Goal: Task Accomplishment & Management: Use online tool/utility

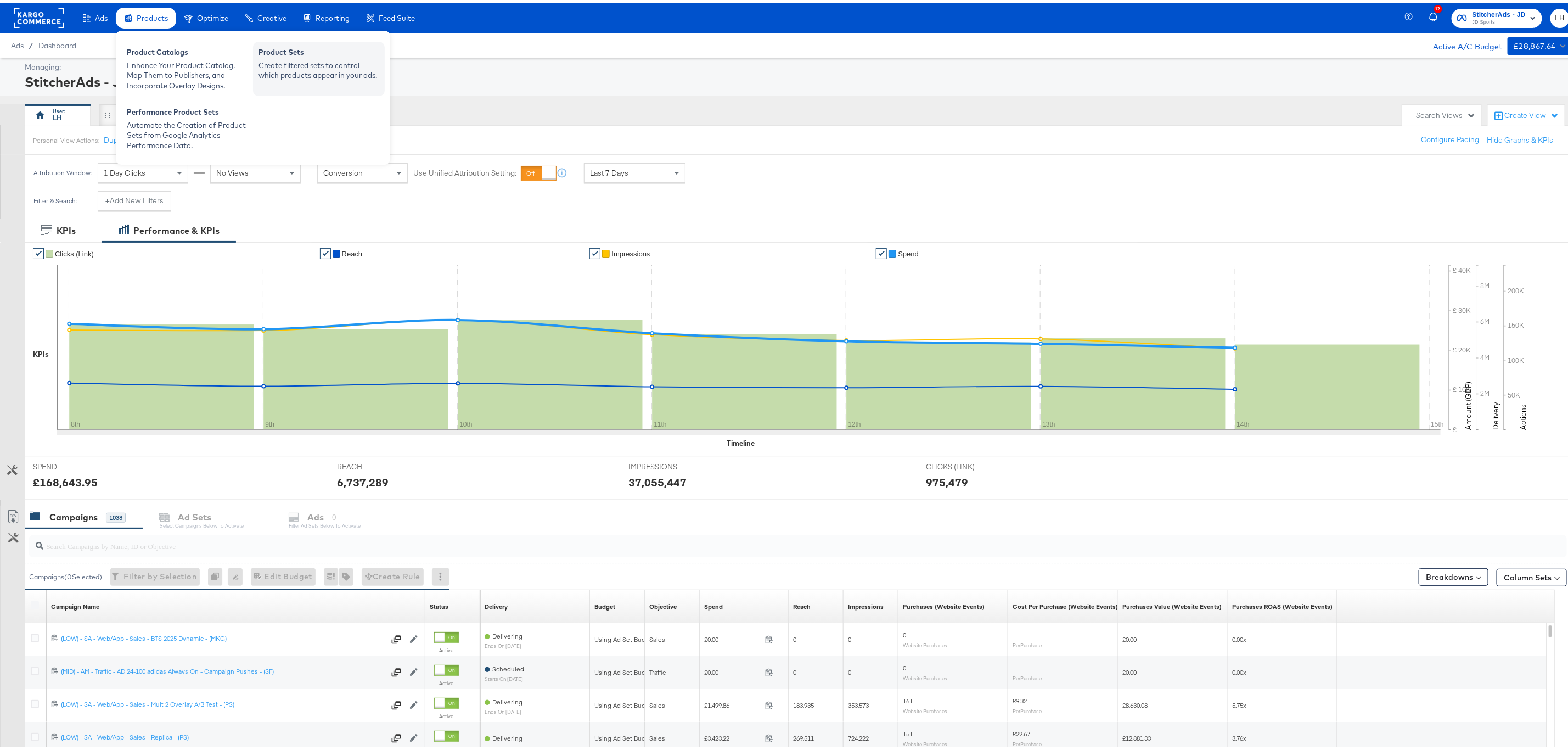
click at [282, 53] on div "Product Sets" at bounding box center [319, 51] width 121 height 13
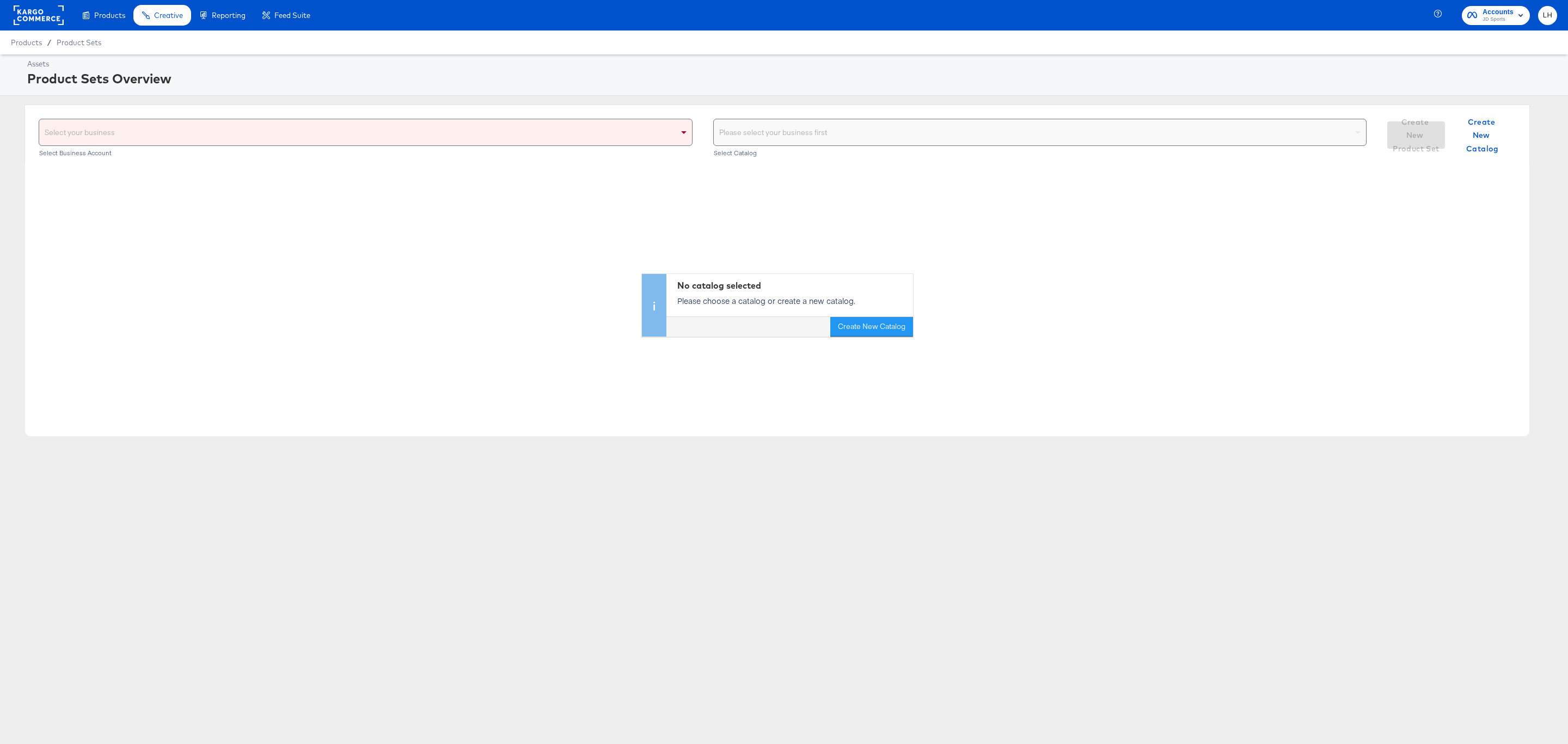
click at [422, 145] on div "Select your business" at bounding box center [365, 133] width 653 height 26
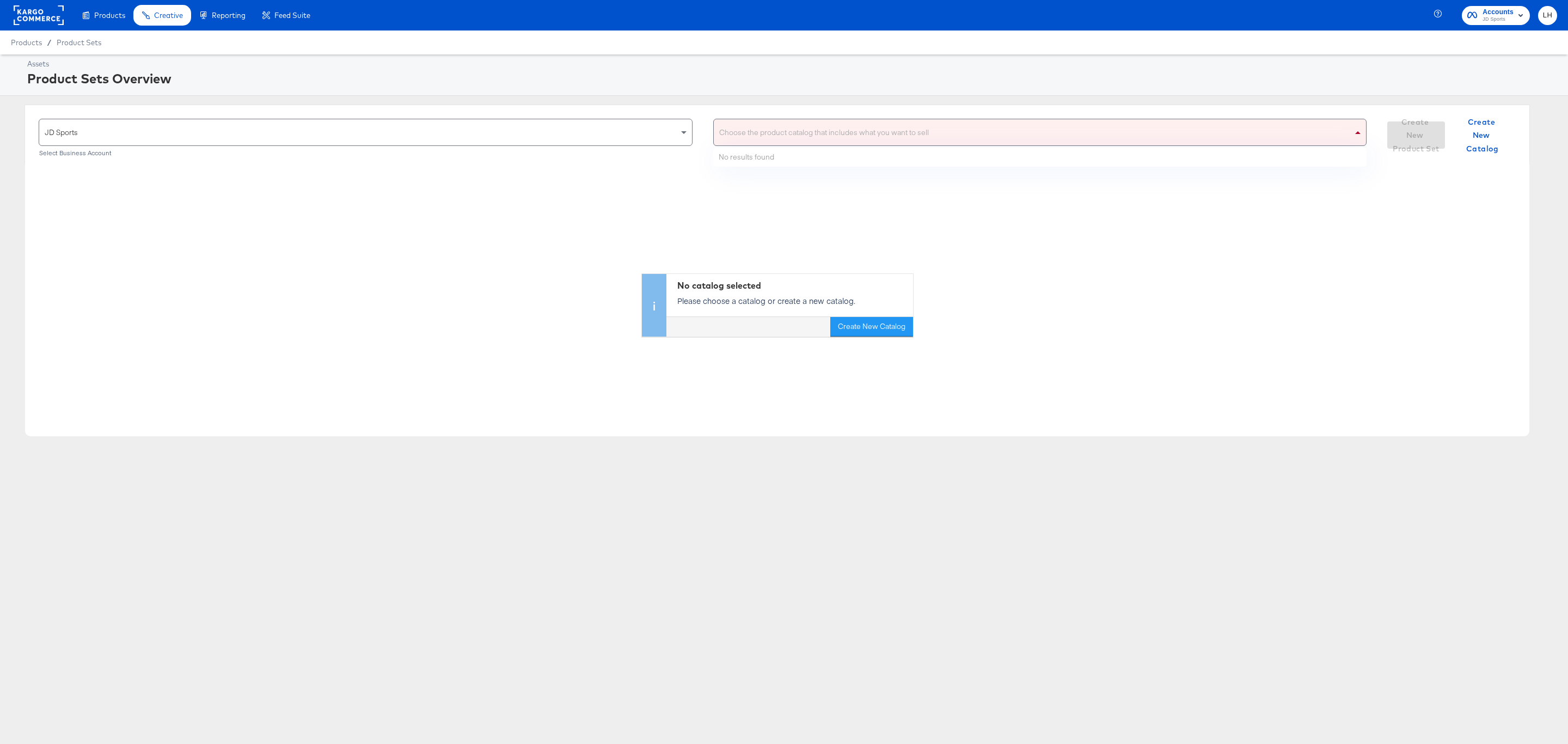
click at [830, 141] on div "Choose the product catalog that includes what you want to sell" at bounding box center [1040, 133] width 653 height 26
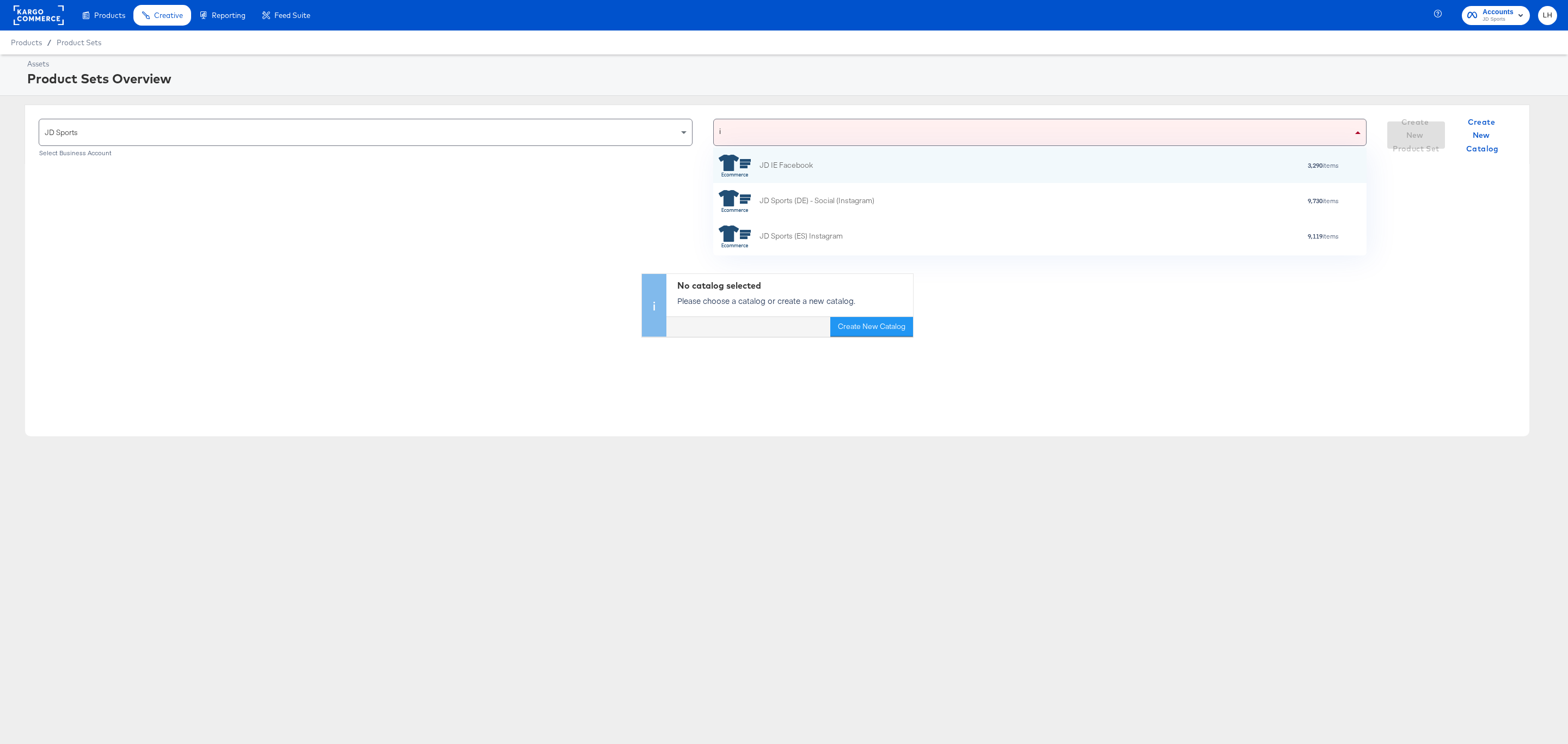
type input "ie"
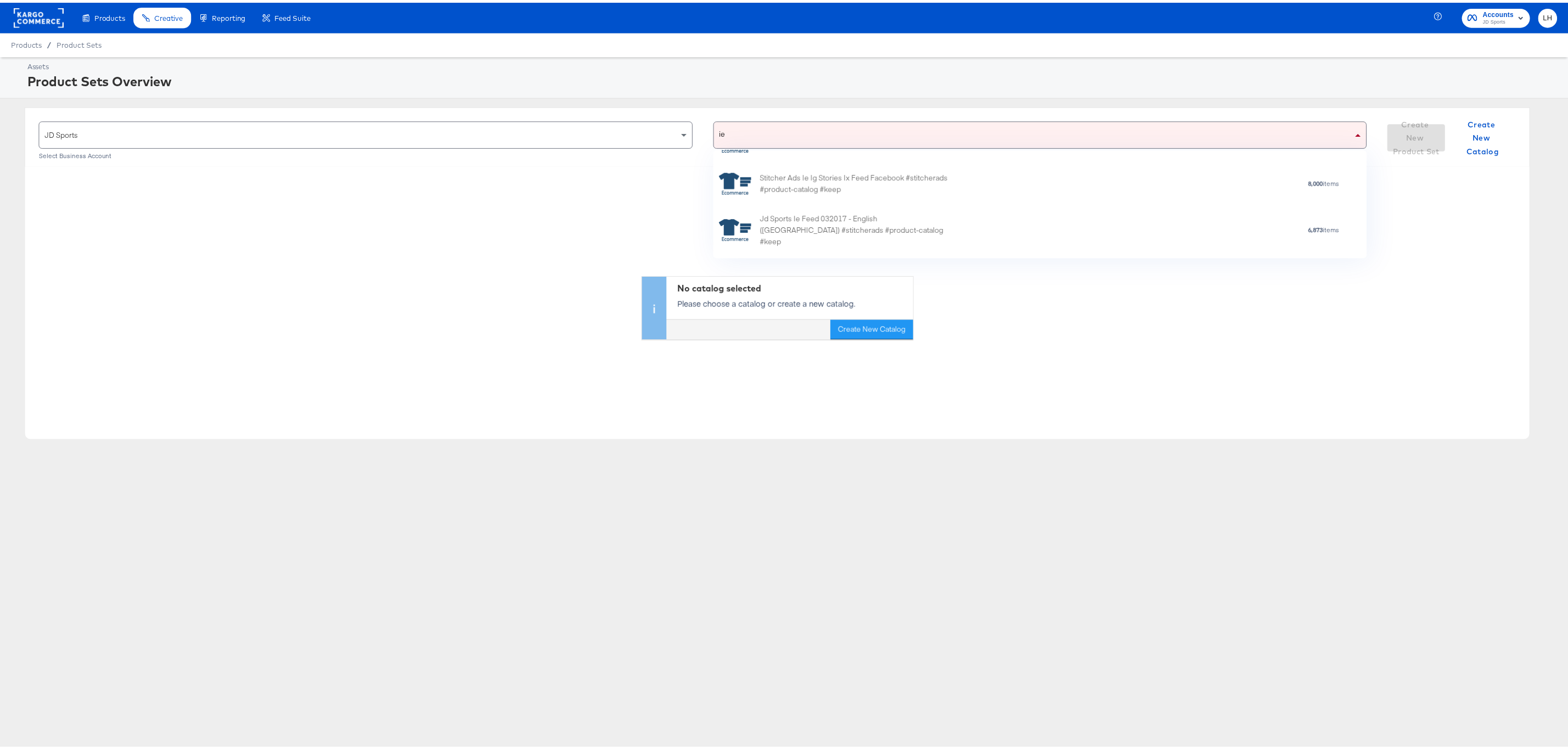
scroll to position [135, 0]
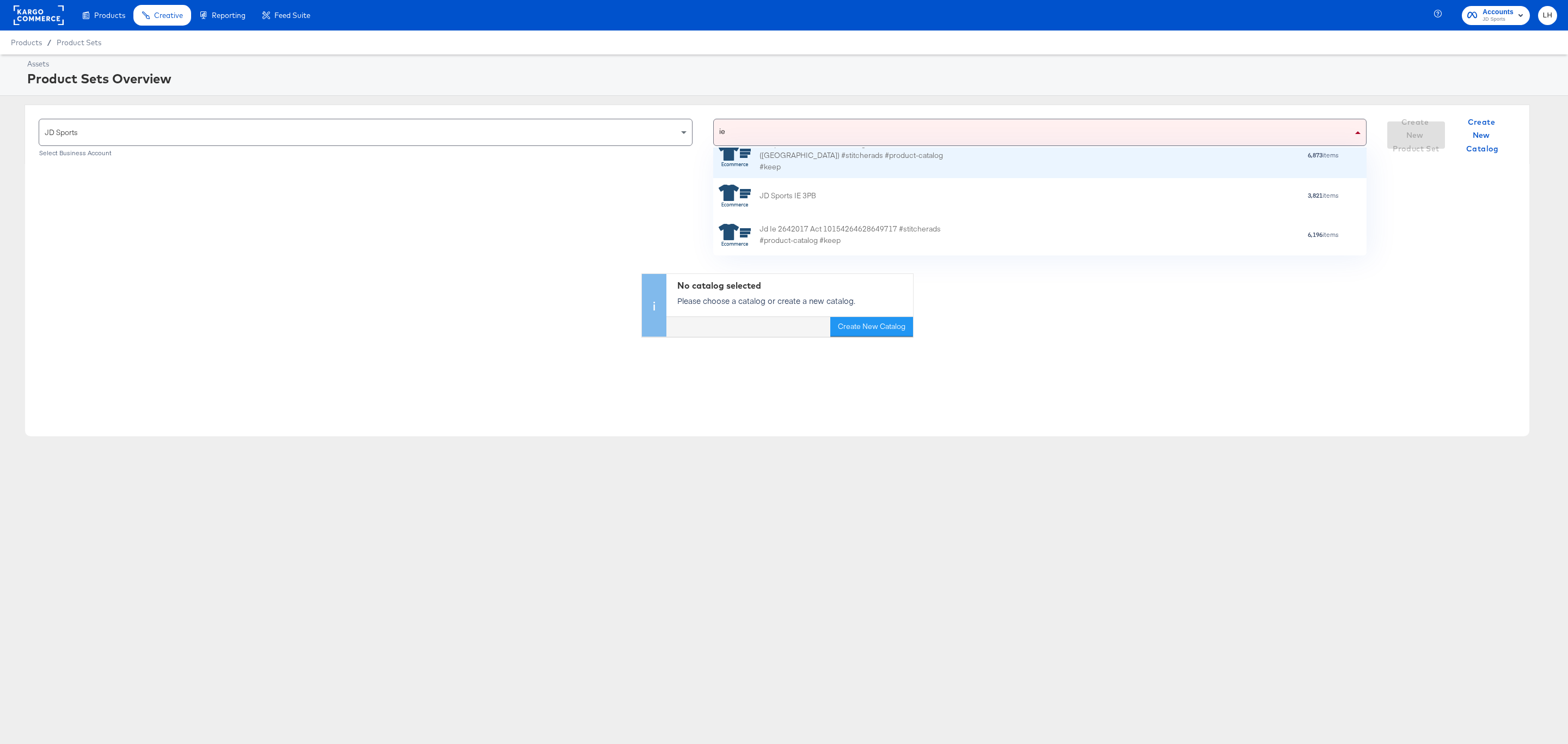
click at [952, 170] on div "Jd Sports Ie Feed 032017 - English ([GEOGRAPHIC_DATA]) #stitcherads #product-ca…" at bounding box center [1040, 155] width 653 height 45
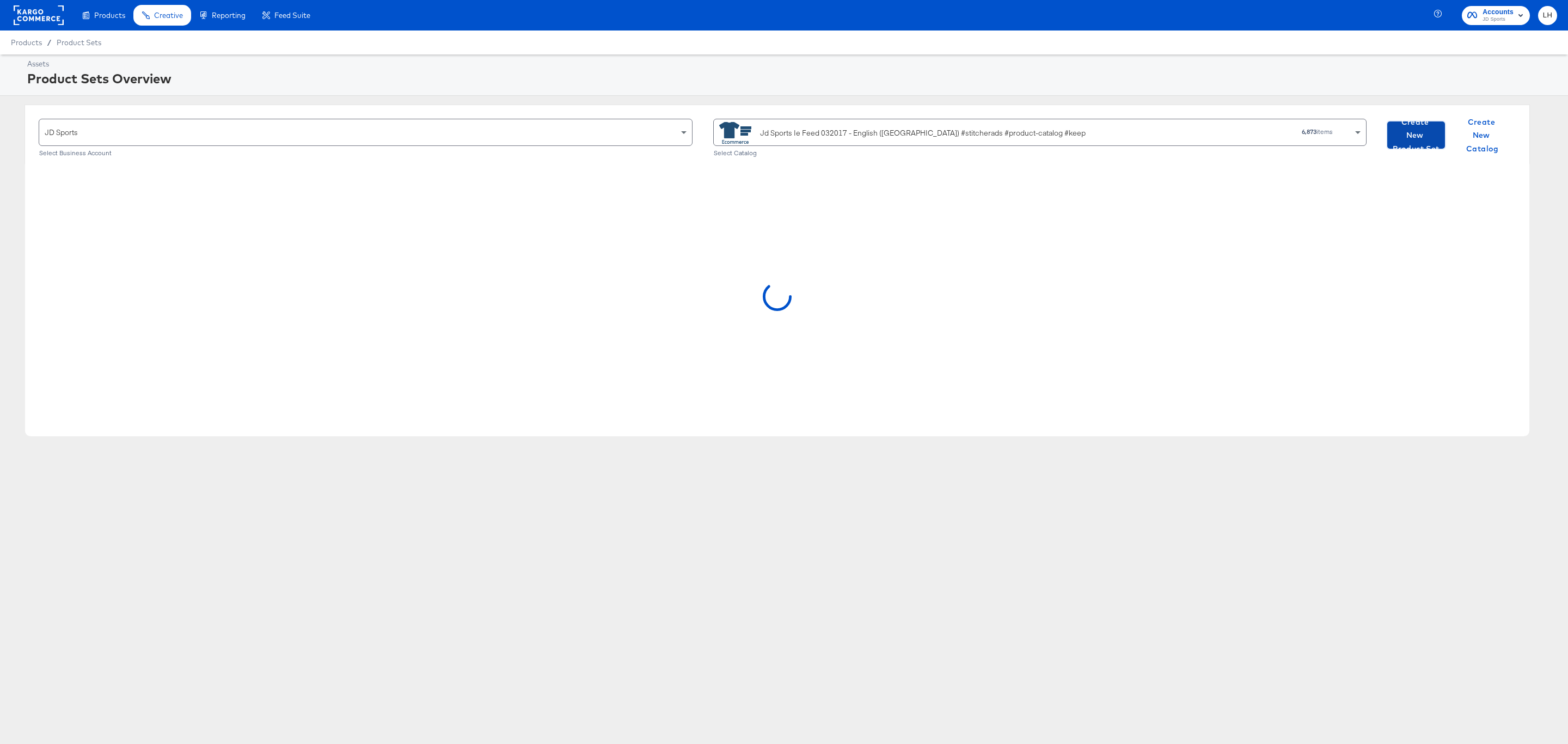
click at [1421, 136] on span "Create New Product Set" at bounding box center [1416, 136] width 49 height 40
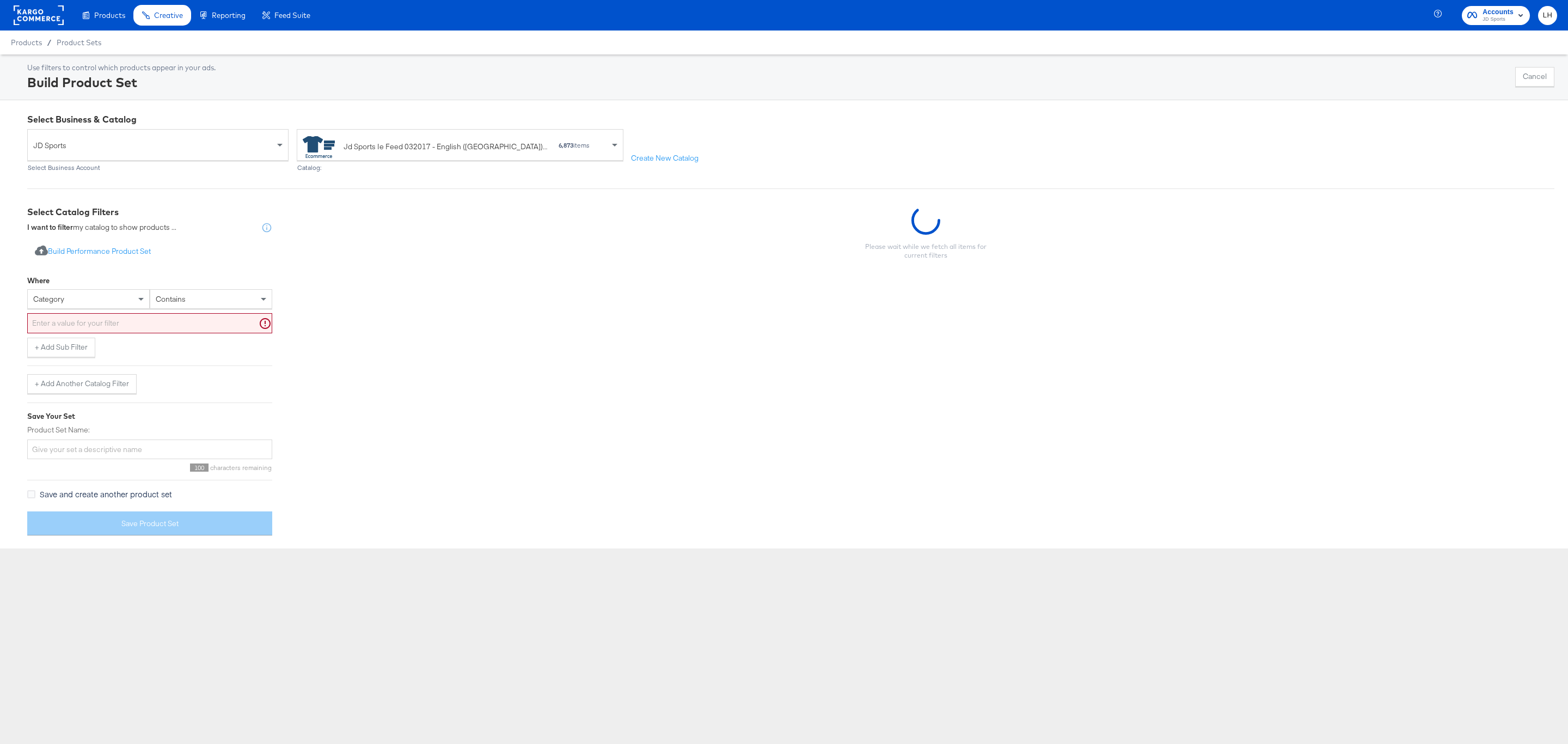
click at [108, 299] on div "category" at bounding box center [88, 298] width 121 height 18
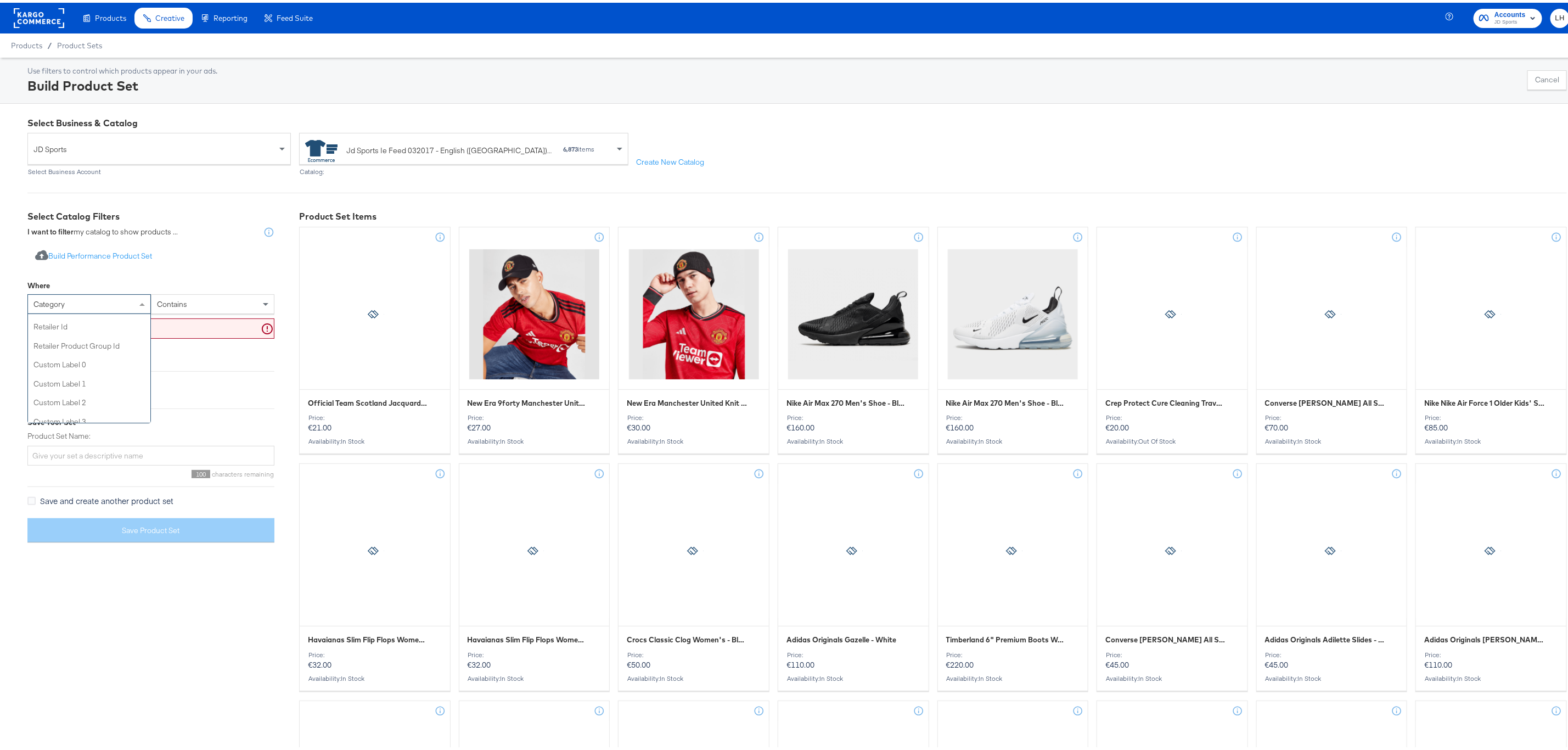
scroll to position [329, 0]
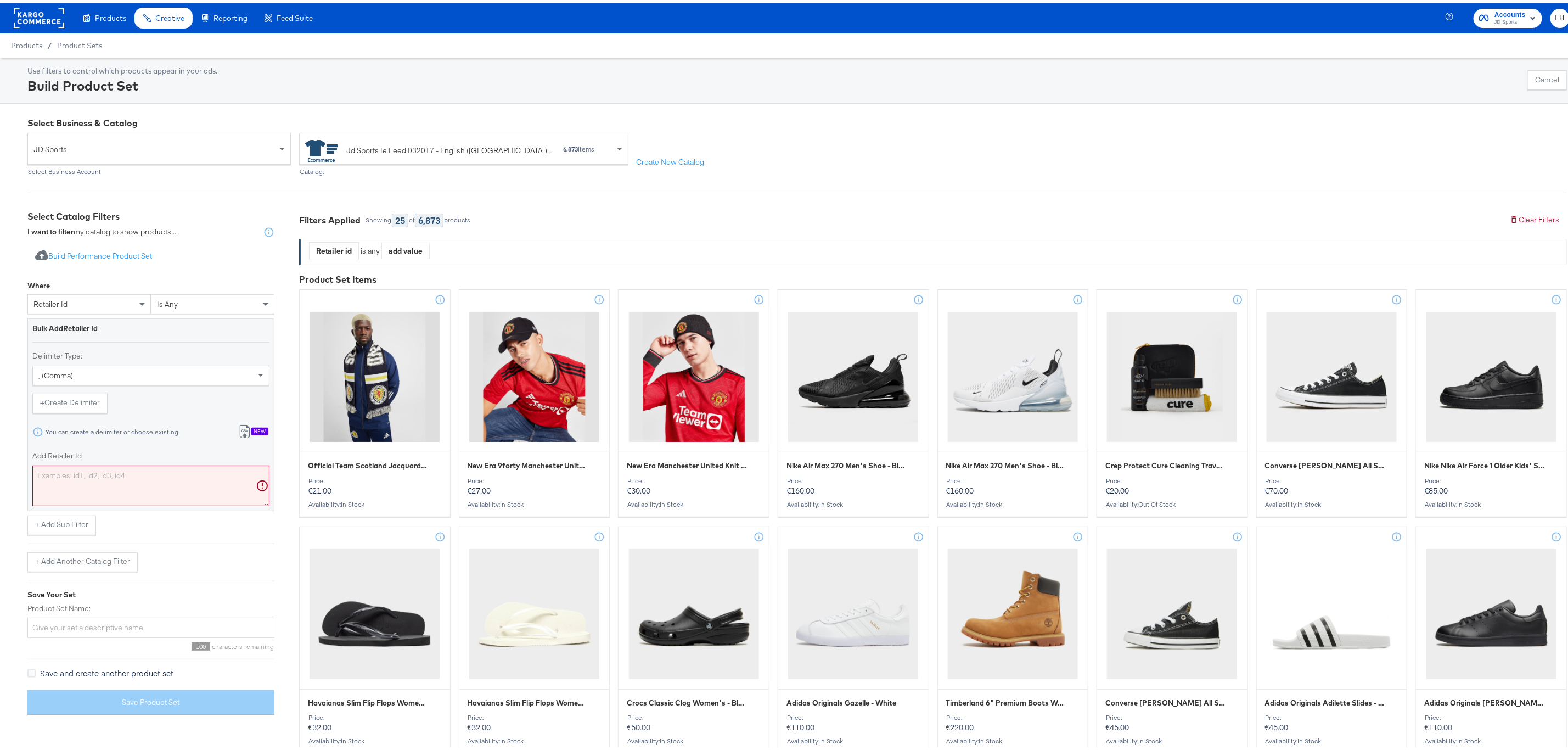
click at [91, 487] on textarea "Add Retailer Id" at bounding box center [151, 483] width 237 height 41
paste textarea "19707488,19694290,19707487,19692352,19694305,19701641,19699330,19699331,1969425…"
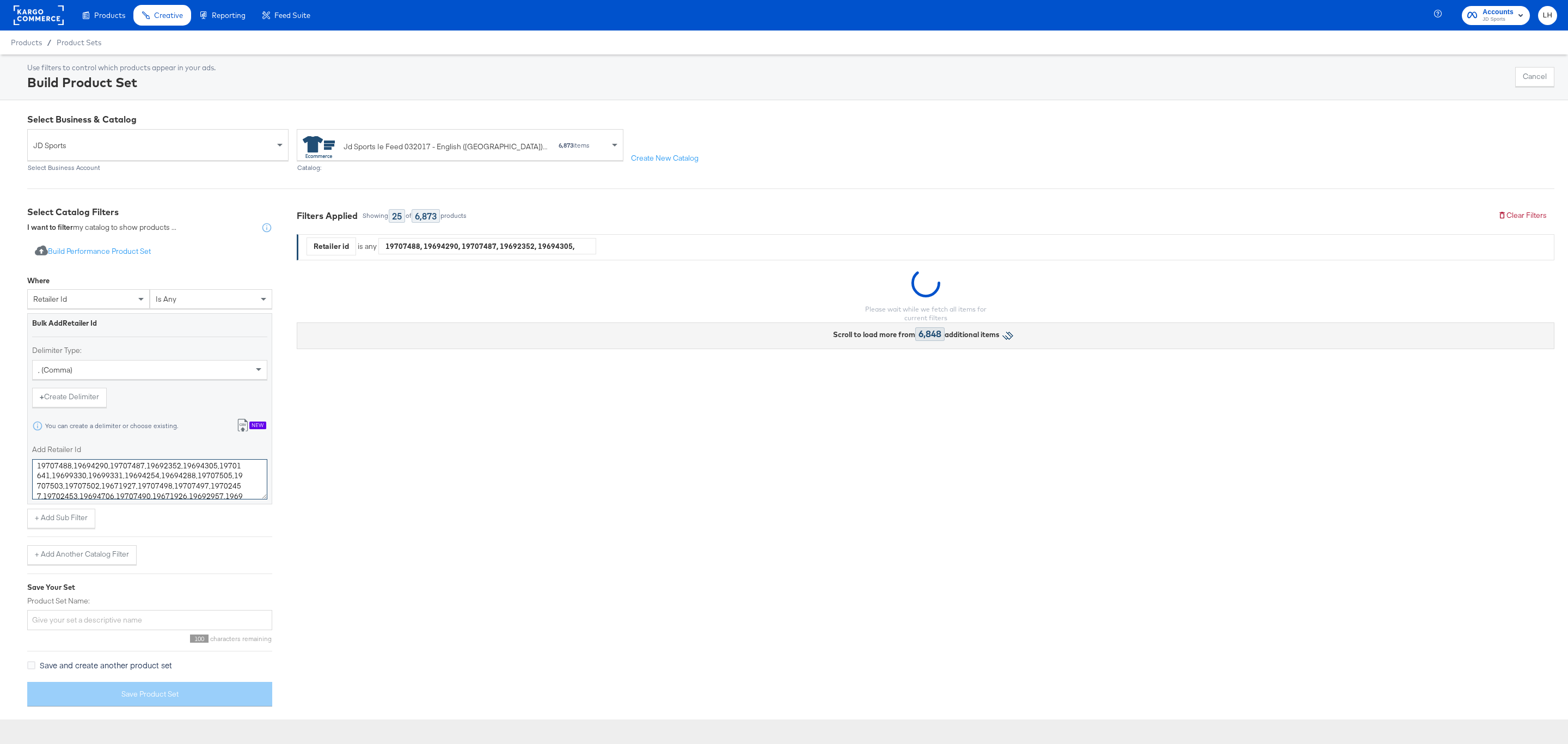
scroll to position [0, 0]
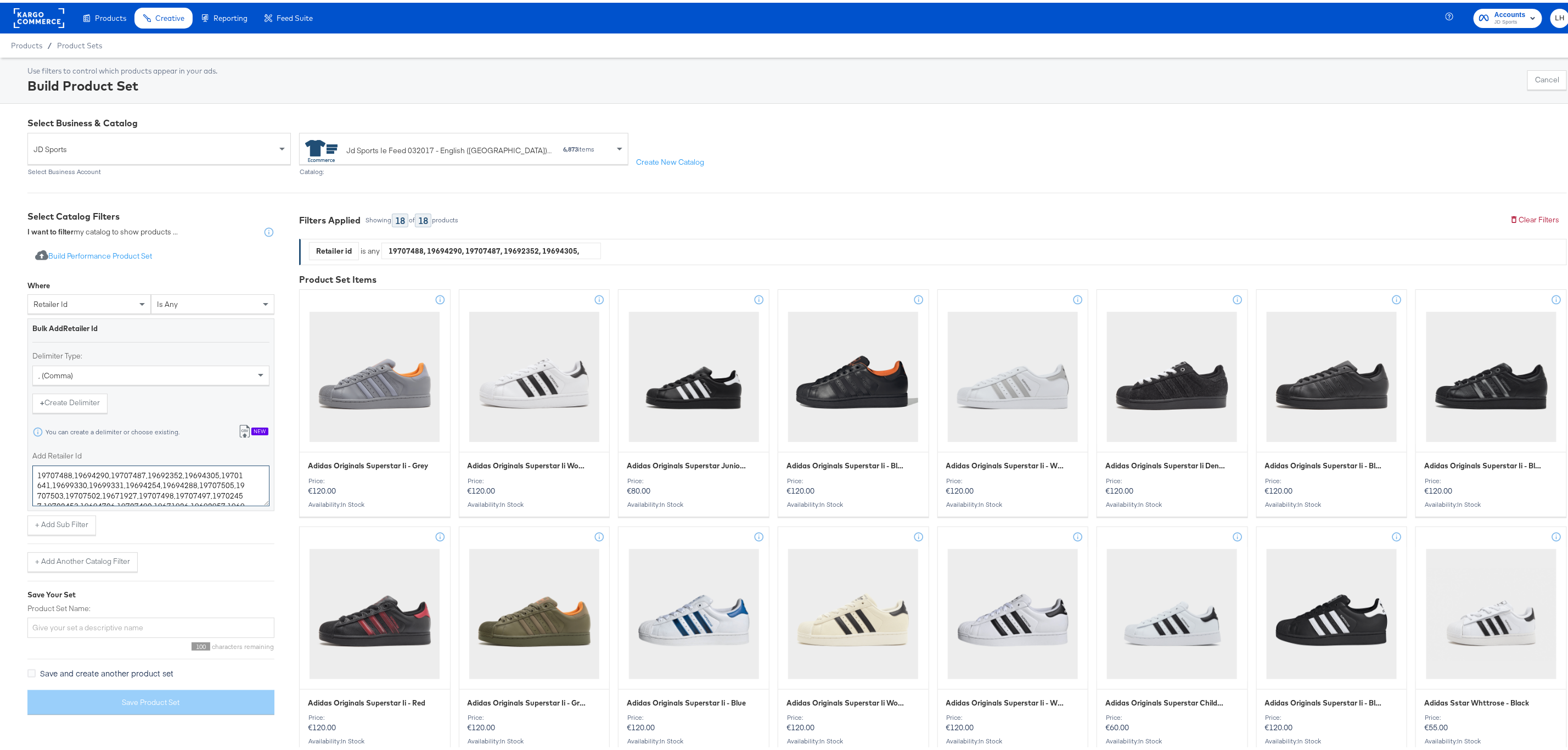
type textarea "19707488,19694290,19707487,19692352,19694305,19701641,19699330,19699331,1969425…"
click at [120, 627] on input "Product Set Name:" at bounding box center [151, 625] width 247 height 20
type input "Adidas Superstar Push - 2025"
click at [170, 708] on button "Save Product Set" at bounding box center [151, 699] width 247 height 25
